Goal: Information Seeking & Learning: Understand process/instructions

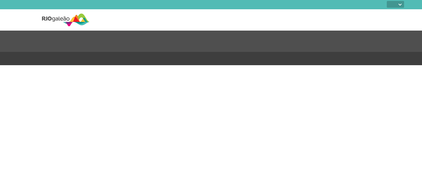
select select
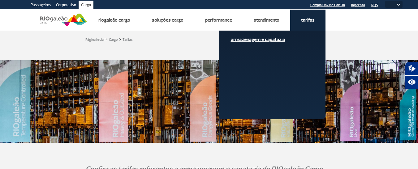
click at [278, 39] on link "Armazenagem e Capatazia" at bounding box center [272, 39] width 83 height 7
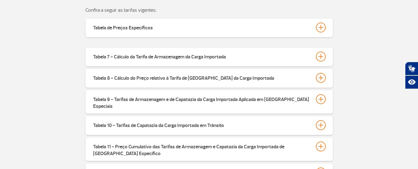
scroll to position [216, 0]
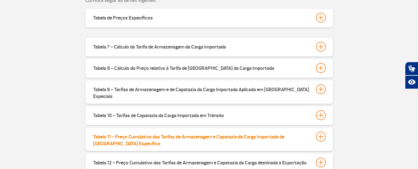
click at [138, 132] on div "Tabela 11 - Preço Cumulativo das Tarifas de Armazenagem e Capatazia da Carga Im…" at bounding box center [201, 139] width 216 height 15
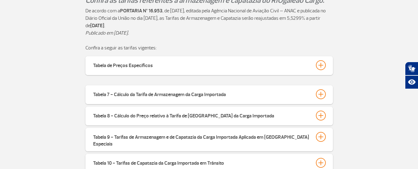
scroll to position [155, 0]
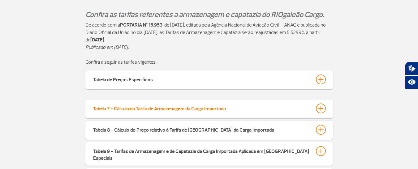
click at [195, 108] on div "Tabela 7 - Cálculo da Tarifa de Armazenagem da Carga Importada" at bounding box center [159, 108] width 133 height 9
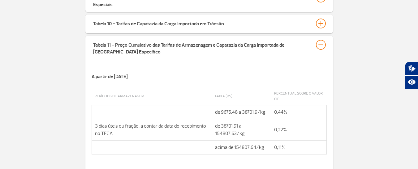
scroll to position [588, 0]
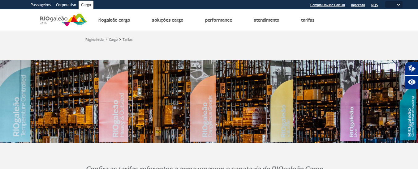
select select
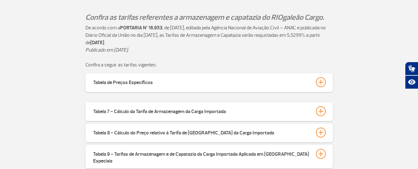
scroll to position [247, 0]
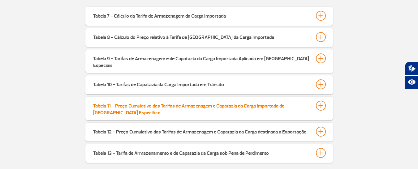
click at [239, 102] on div "Tabela 11 - Preço Cumulativo das Tarifas de Armazenagem e Capatazia da Carga Im…" at bounding box center [201, 108] width 216 height 15
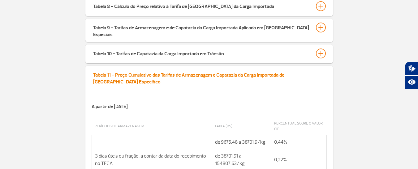
scroll to position [309, 0]
